Goal: Find specific page/section: Find specific page/section

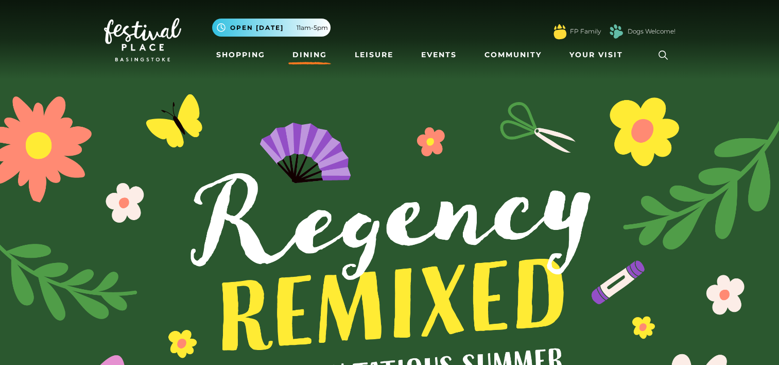
click at [310, 54] on link "Dining" at bounding box center [309, 54] width 43 height 19
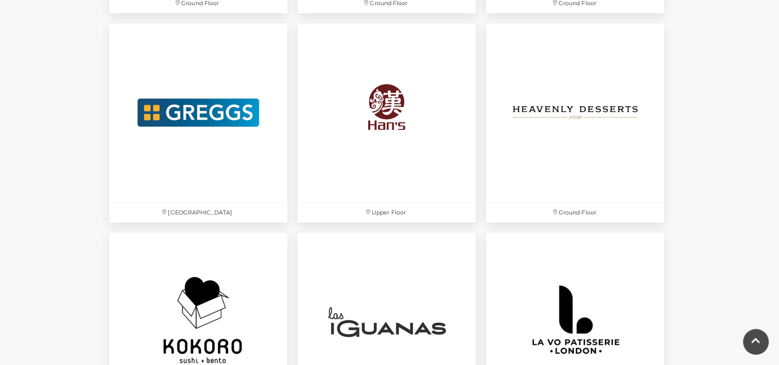
scroll to position [2115, 0]
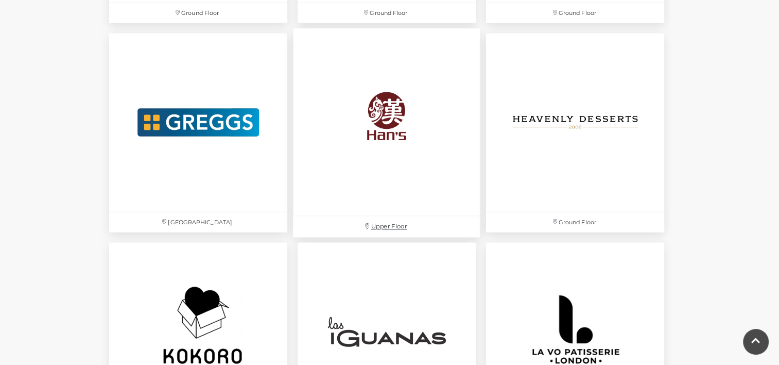
click at [387, 96] on img at bounding box center [386, 121] width 187 height 187
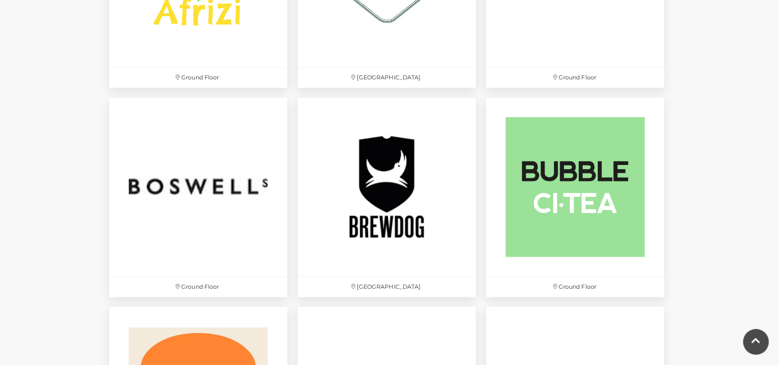
scroll to position [757, 0]
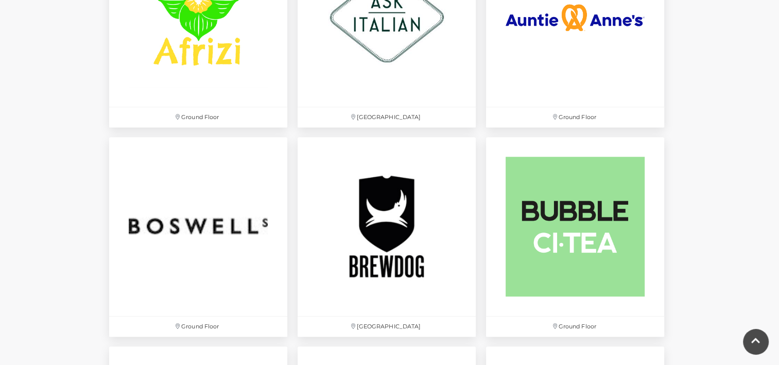
drag, startPoint x: 778, startPoint y: 89, endPoint x: 775, endPoint y: 62, distance: 26.9
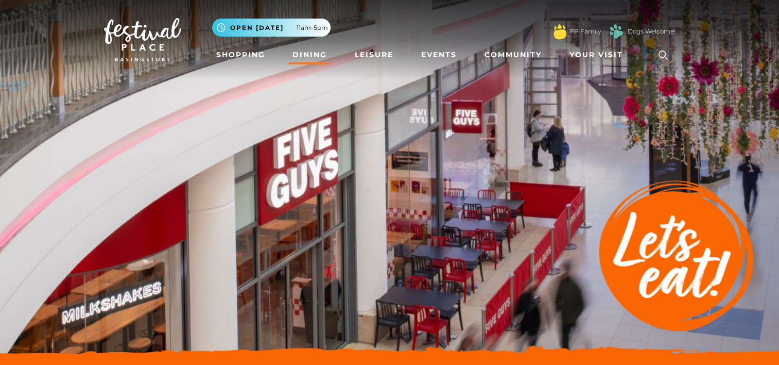
scroll to position [176, 0]
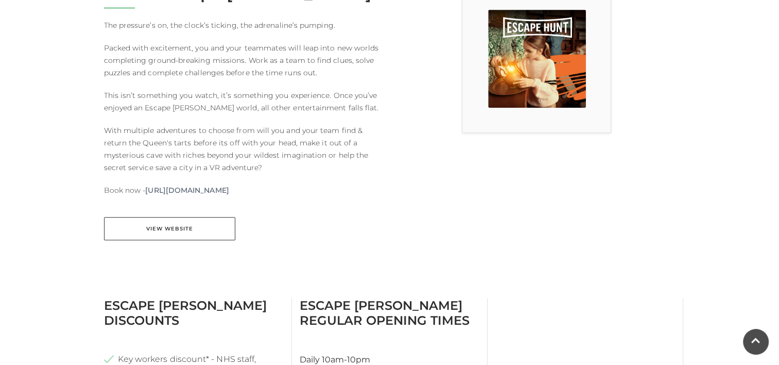
scroll to position [356, 0]
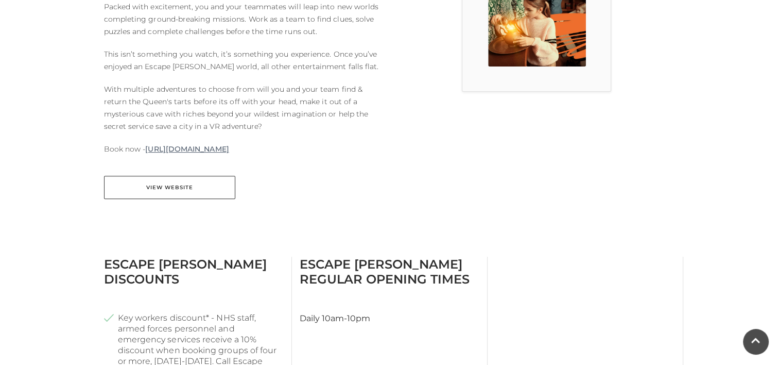
click at [211, 147] on link "https://escapehunt.com/uk/basingstoke/" at bounding box center [186, 149] width 83 height 12
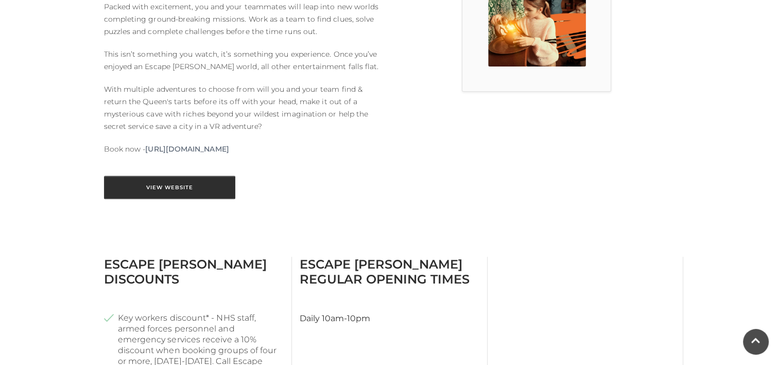
click at [211, 177] on link "View Website" at bounding box center [169, 187] width 131 height 23
